Goal: Communication & Community: Answer question/provide support

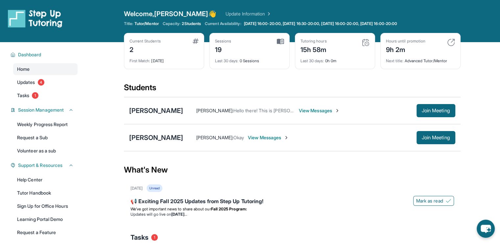
click at [334, 108] on span "View Messages" at bounding box center [319, 110] width 41 height 7
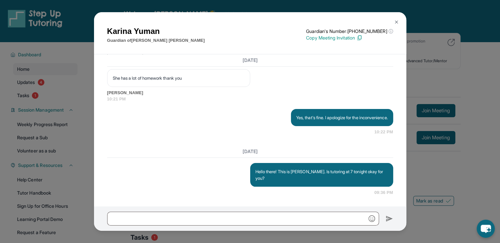
scroll to position [871, 0]
click at [16, 120] on div "[PERSON_NAME] Guardian of [PERSON_NAME] Guardian's Number: [PHONE_NUMBER] ⓘ Thi…" at bounding box center [250, 121] width 500 height 243
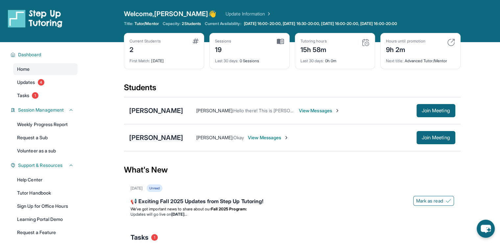
click at [165, 137] on div "[PERSON_NAME]" at bounding box center [156, 137] width 54 height 9
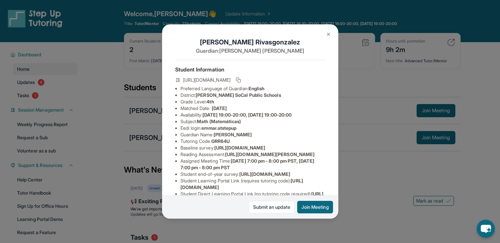
click at [107, 99] on div "[PERSON_NAME] Guardian: [PERSON_NAME] Student Information [URL][DOMAIN_NAME] Pr…" at bounding box center [250, 121] width 500 height 243
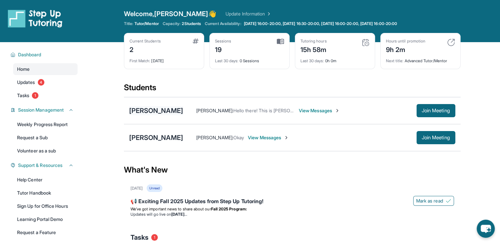
click at [171, 108] on div "[PERSON_NAME]" at bounding box center [156, 110] width 54 height 9
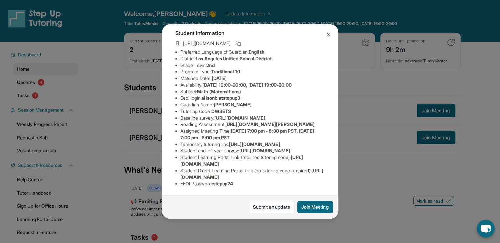
scroll to position [119, 0]
click at [143, 107] on div "[PERSON_NAME] Guardian: [PERSON_NAME] Student Information [URL][DOMAIN_NAME] Pr…" at bounding box center [250, 121] width 500 height 243
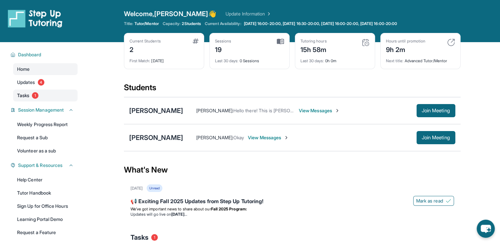
click at [23, 100] on link "Tasks 1" at bounding box center [45, 95] width 64 height 12
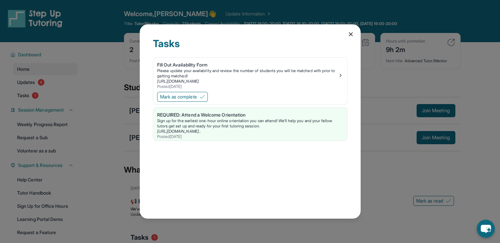
click at [348, 35] on icon at bounding box center [350, 34] width 7 height 7
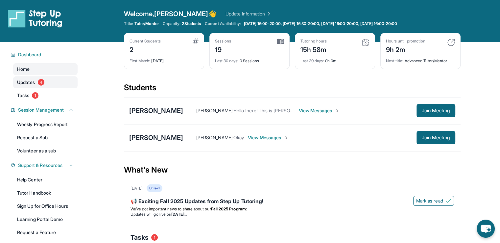
click at [29, 85] on span "Updates" at bounding box center [26, 82] width 18 height 7
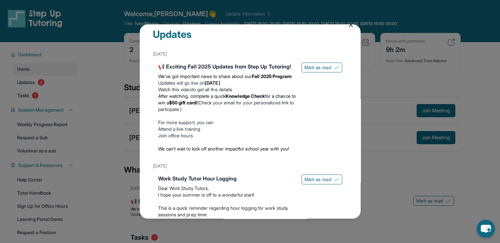
scroll to position [0, 0]
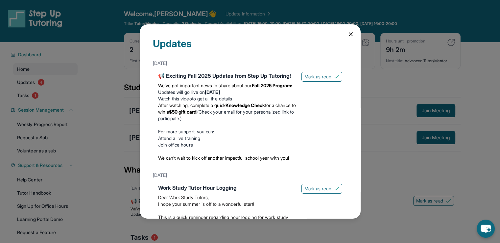
drag, startPoint x: 347, startPoint y: 35, endPoint x: 335, endPoint y: 35, distance: 11.5
click at [349, 35] on icon at bounding box center [350, 34] width 3 height 3
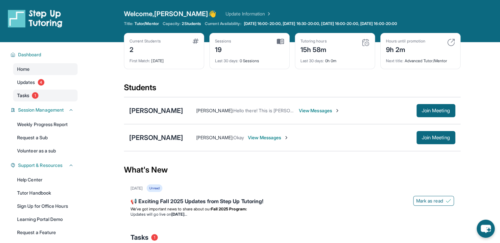
click at [26, 93] on span "Tasks" at bounding box center [23, 95] width 12 height 7
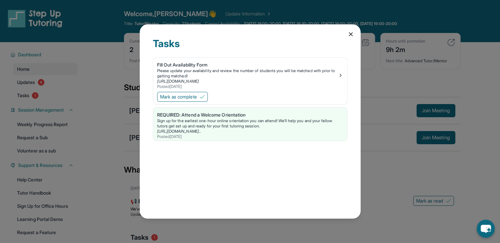
click at [348, 35] on icon at bounding box center [350, 34] width 7 height 7
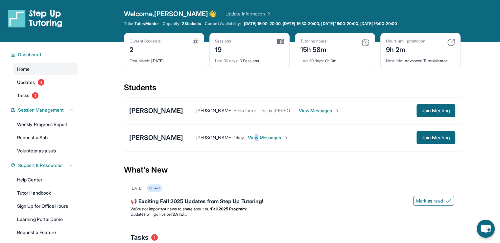
click at [271, 140] on span "View Messages" at bounding box center [268, 137] width 41 height 7
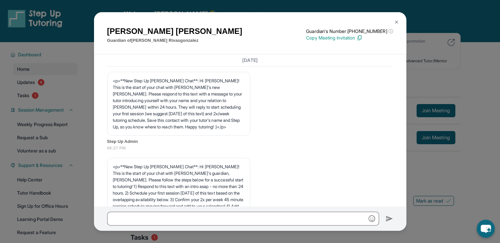
click at [399, 22] on button at bounding box center [396, 21] width 13 height 13
